Goal: Navigation & Orientation: Understand site structure

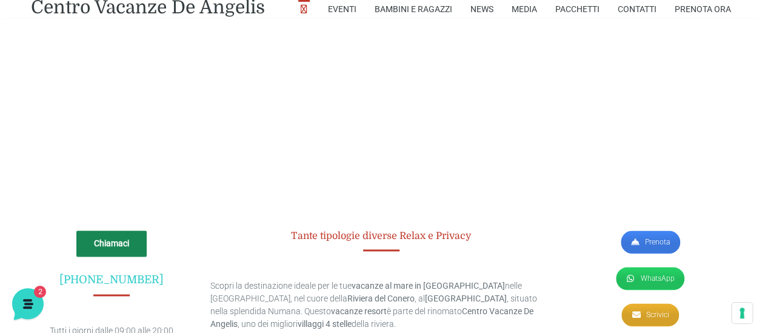
scroll to position [2994, 0]
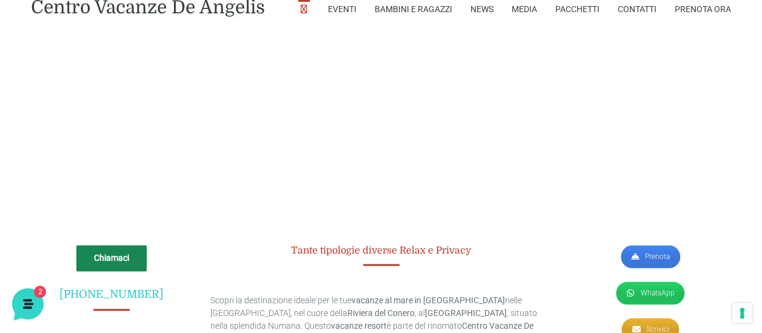
click at [652, 245] on link "Prenota" at bounding box center [650, 256] width 59 height 23
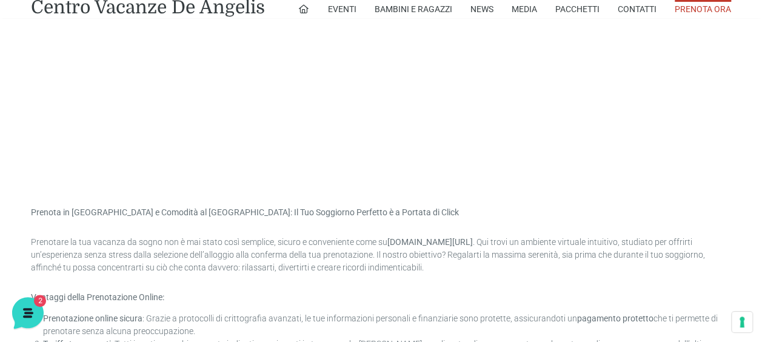
scroll to position [546, 0]
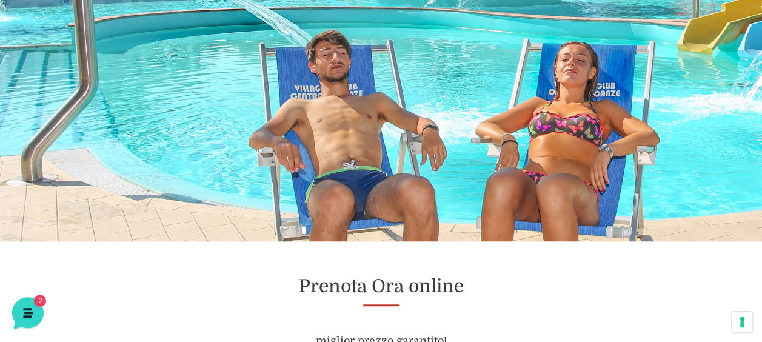
scroll to position [0, 0]
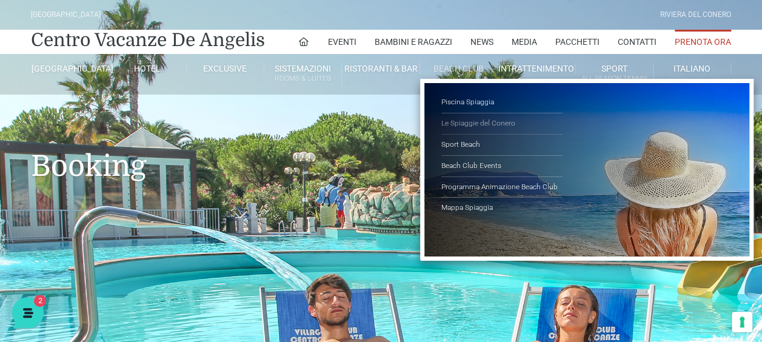
click at [475, 120] on link "Le Spiaggie del Conero" at bounding box center [501, 123] width 121 height 21
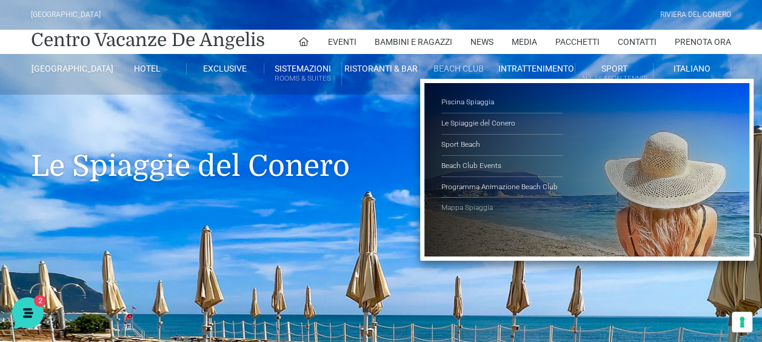
click at [481, 207] on link "Mappa Spiaggia" at bounding box center [501, 208] width 121 height 21
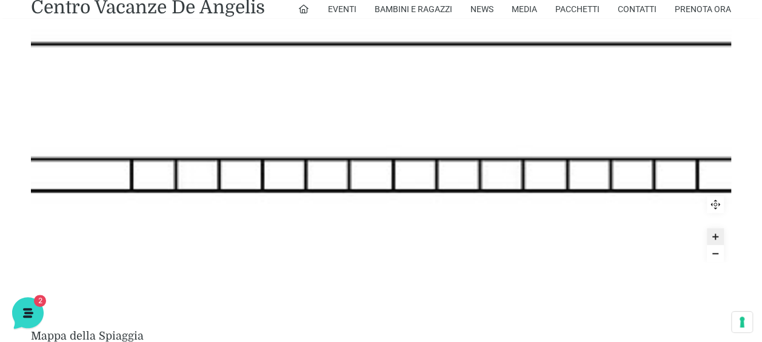
scroll to position [667, 0]
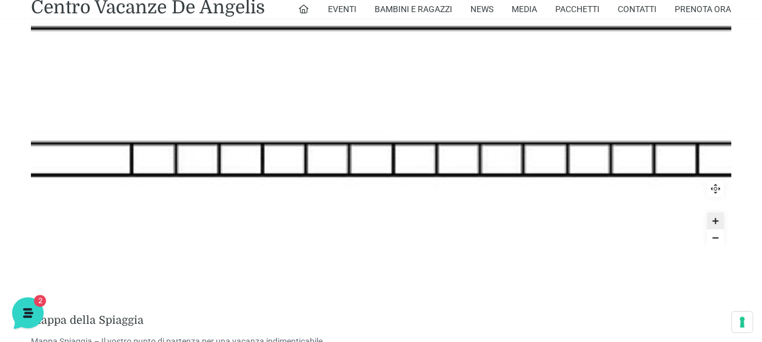
click at [715, 239] on icon "Zoom out" at bounding box center [716, 238] width 10 height 10
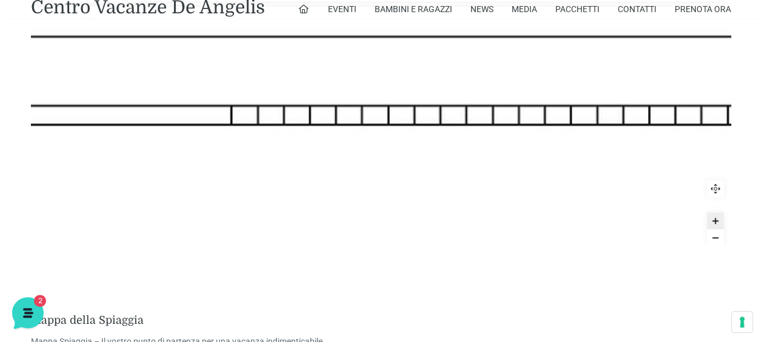
click at [715, 239] on icon "Zoom out" at bounding box center [716, 238] width 10 height 10
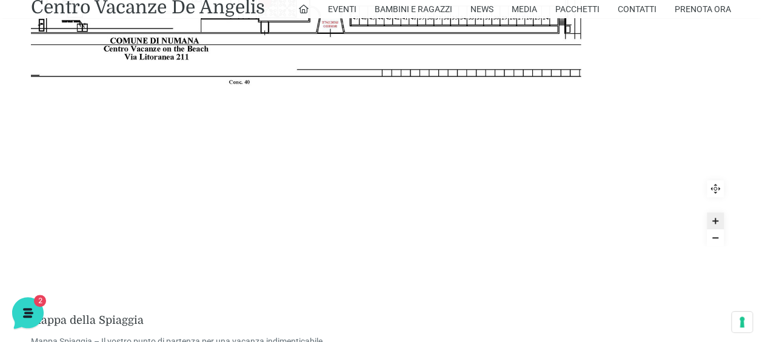
click at [715, 239] on icon "Zoom out" at bounding box center [716, 238] width 10 height 10
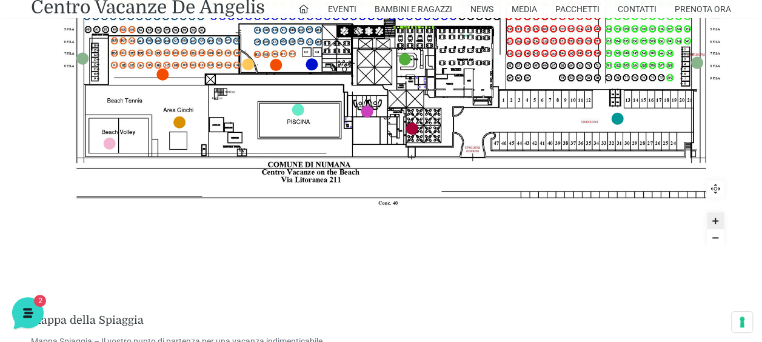
click at [715, 239] on icon "Zoom out" at bounding box center [716, 238] width 10 height 10
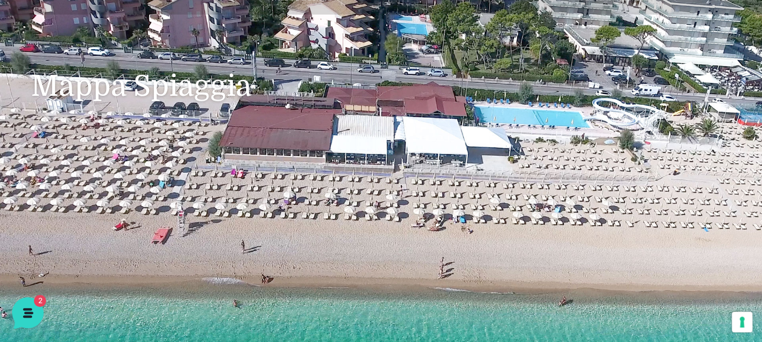
scroll to position [9, 0]
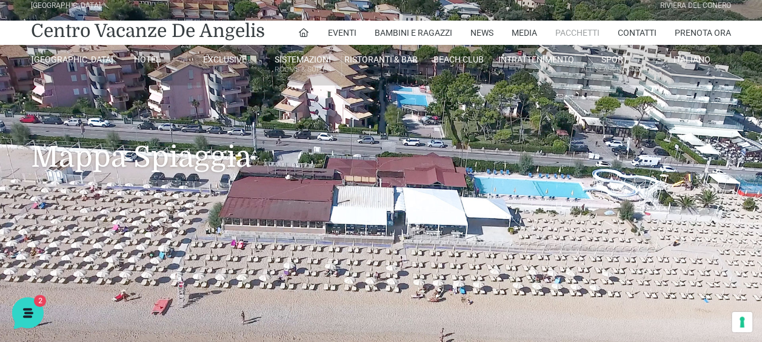
click at [574, 35] on link "Pacchetti" at bounding box center [577, 33] width 44 height 24
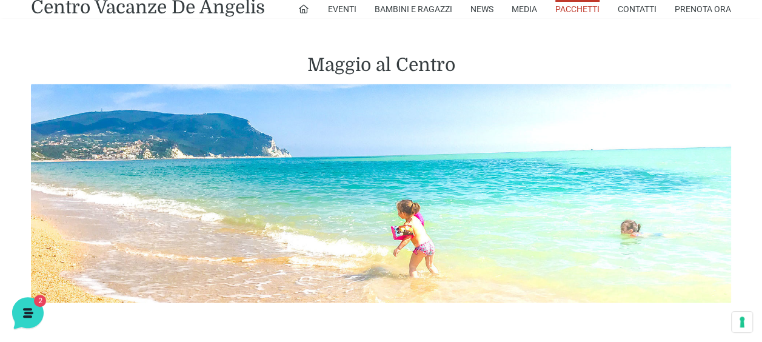
scroll to position [1273, 0]
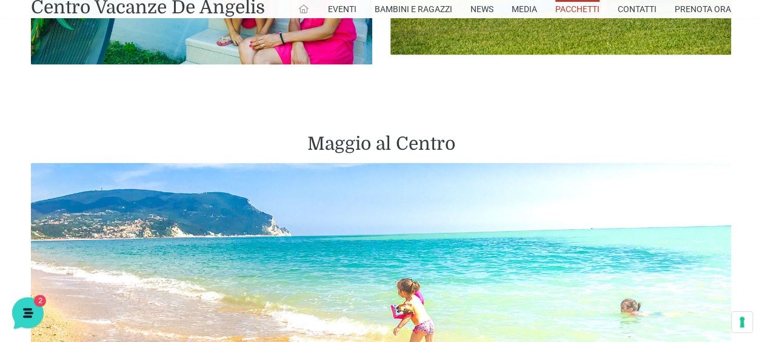
click at [302, 7] on icon at bounding box center [303, 9] width 11 height 11
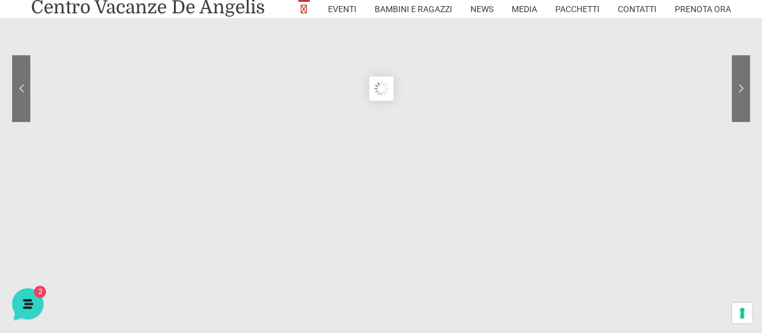
scroll to position [182, 0]
click at [743, 91] on sr7-nav-img-live at bounding box center [695, 91] width 109 height 67
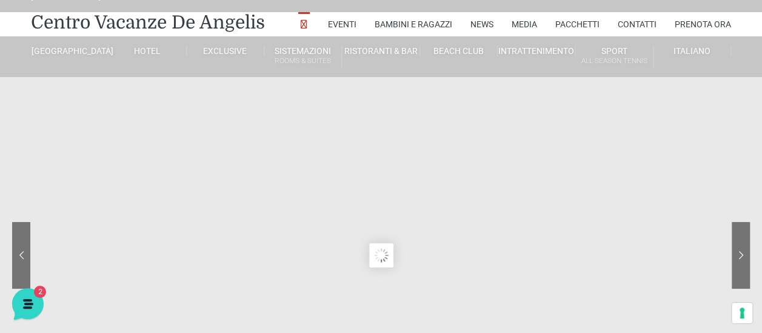
scroll to position [0, 0]
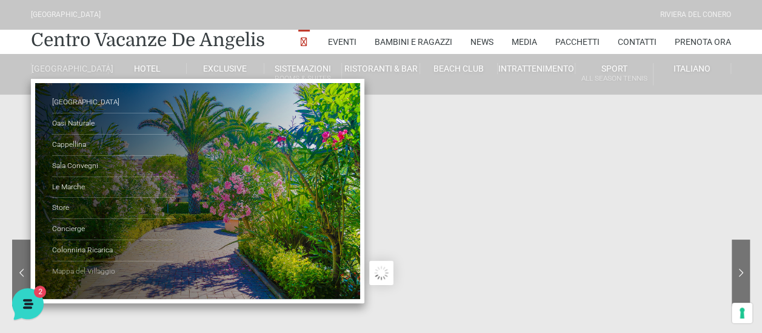
click at [89, 278] on link "Mappa del Villaggio" at bounding box center [112, 271] width 121 height 21
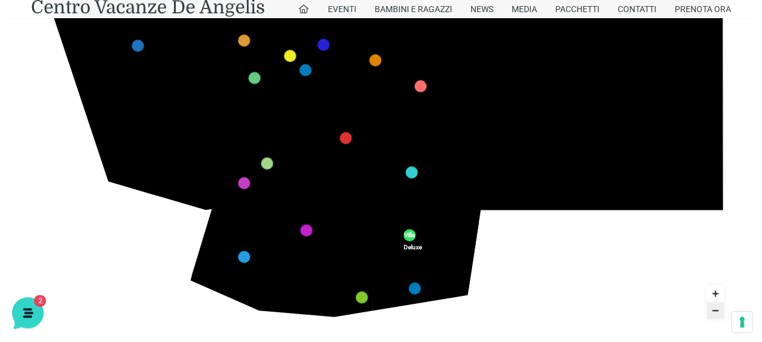
scroll to position [243, 0]
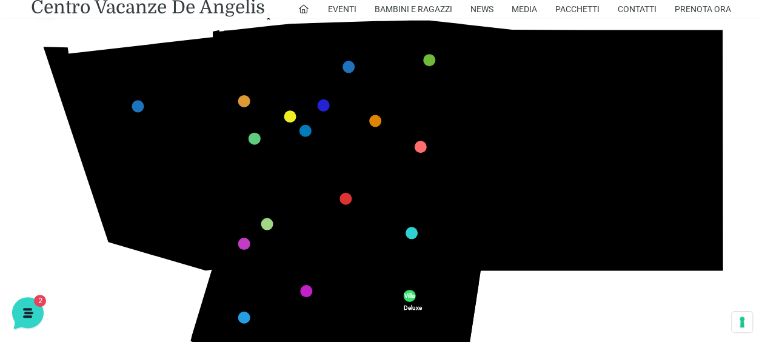
drag, startPoint x: 498, startPoint y: 71, endPoint x: 492, endPoint y: 130, distance: 59.1
click at [492, 130] on icon "436 435 437 434 441 430 440 431 439 432 438 433 424 423 425 422 429 418 428 419…" at bounding box center [381, 190] width 701 height 394
drag, startPoint x: 35, startPoint y: 583, endPoint x: 37, endPoint y: 589, distance: 6.5
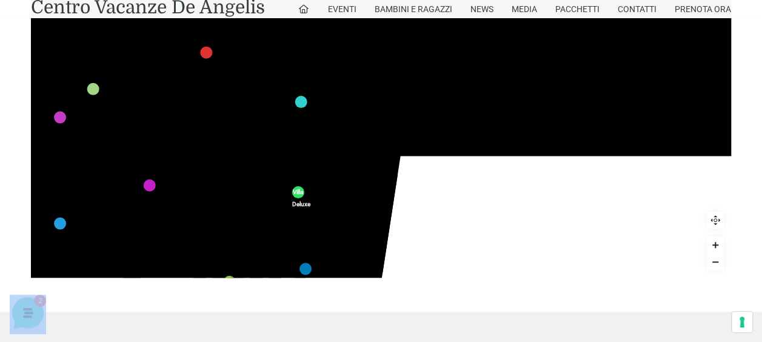
scroll to position [410, 0]
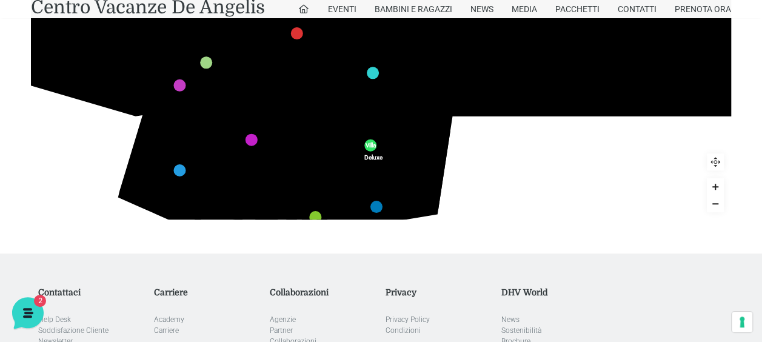
click at [626, 221] on div "436 435 437 434 441 430 440 431 439 432 438 433 424 423 425 422 429 418 428 419…" at bounding box center [381, 22] width 718 height 462
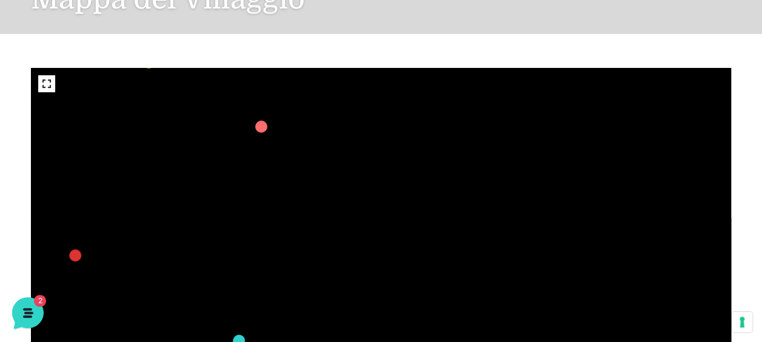
drag, startPoint x: 554, startPoint y: 172, endPoint x: 555, endPoint y: 135, distance: 37.0
click at [555, 135] on polygon at bounding box center [581, 94] width 320 height 517
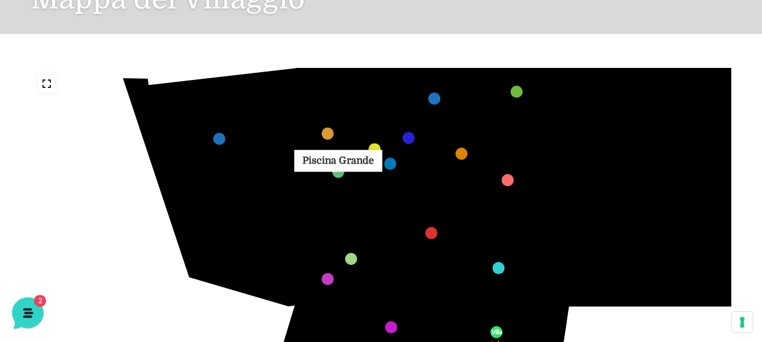
drag, startPoint x: 142, startPoint y: 162, endPoint x: 341, endPoint y: 177, distance: 199.4
click at [341, 177] on link "Piscina Grande marker" at bounding box center [338, 172] width 12 height 12
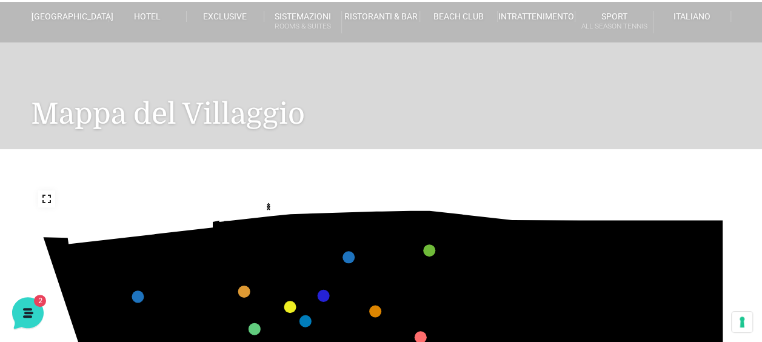
scroll to position [0, 0]
